Goal: Find specific page/section: Find specific page/section

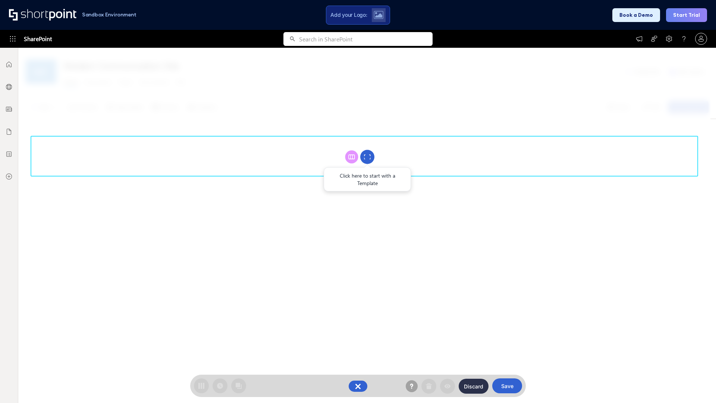
click at [367, 157] on circle at bounding box center [367, 157] width 14 height 14
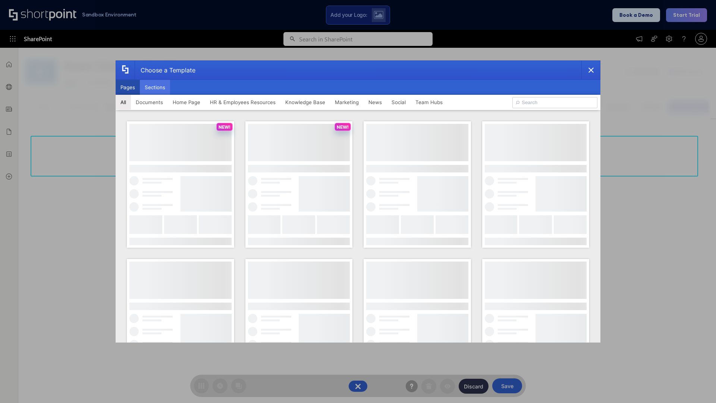
click at [155, 87] on button "Sections" at bounding box center [155, 87] width 30 height 15
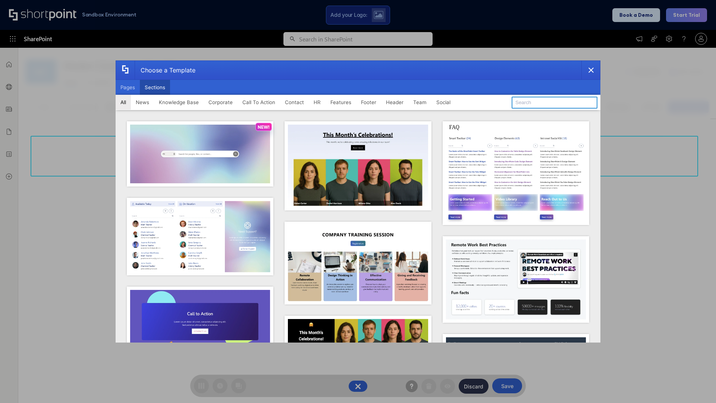
type input "FAQ 4"
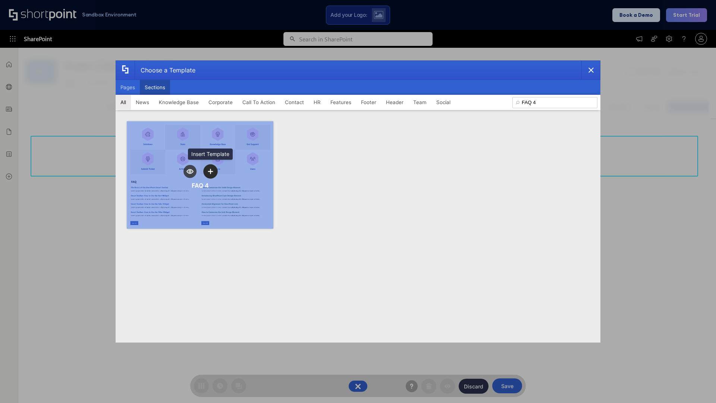
click at [210, 171] on icon "template selector" at bounding box center [210, 171] width 5 height 5
